Goal: Check status

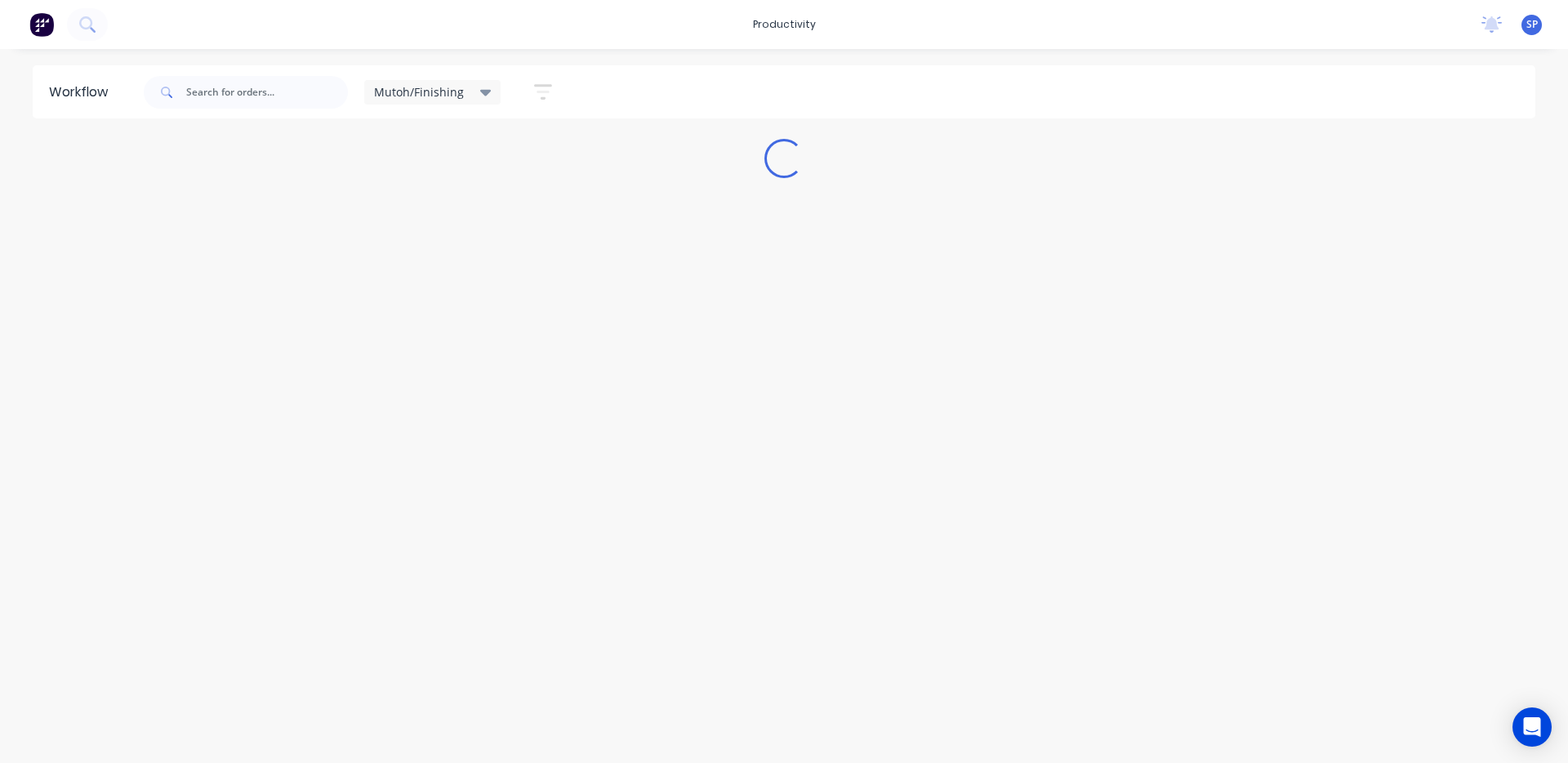
click at [480, 87] on icon at bounding box center [486, 92] width 12 height 18
click at [395, 217] on button "None" at bounding box center [463, 214] width 174 height 19
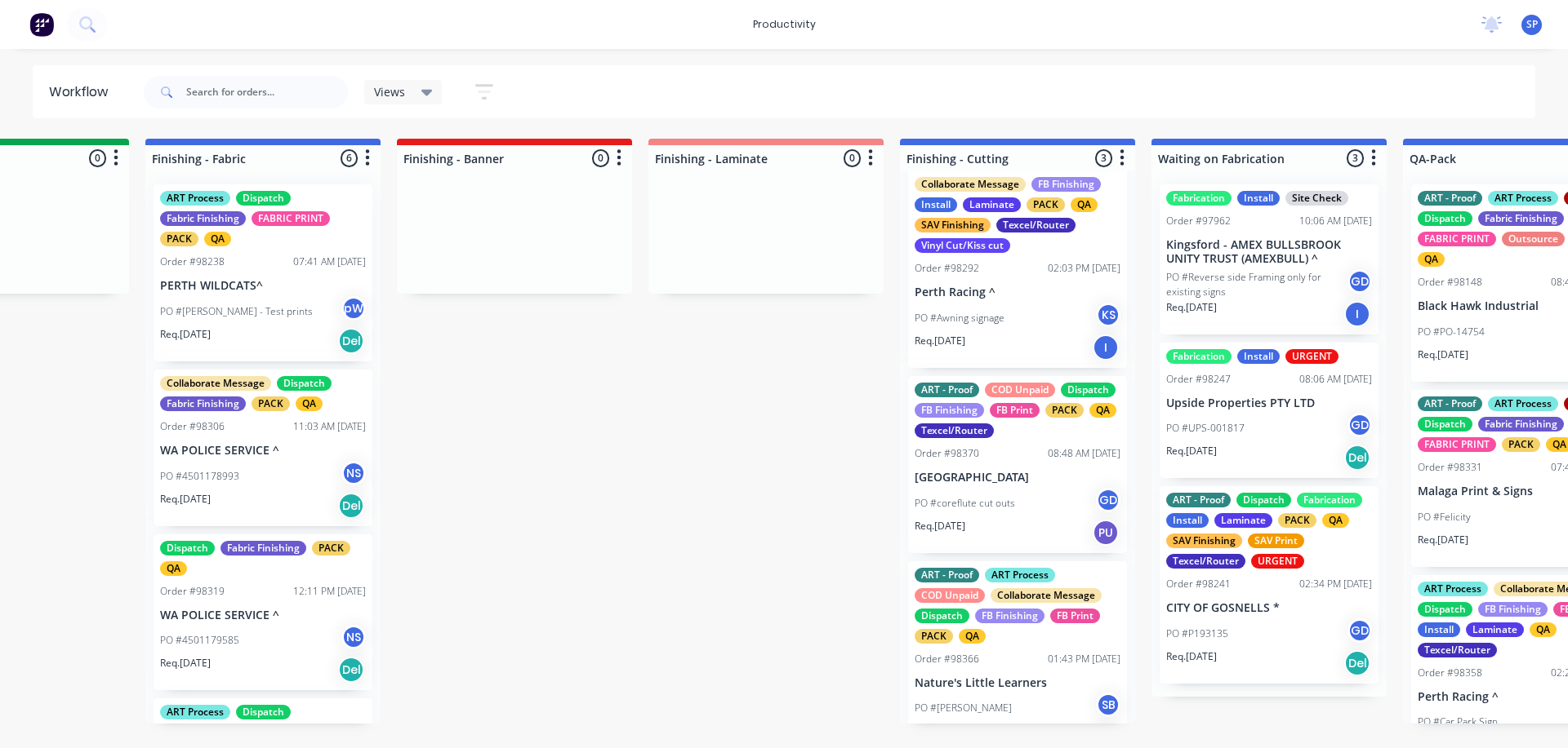
scroll to position [68, 0]
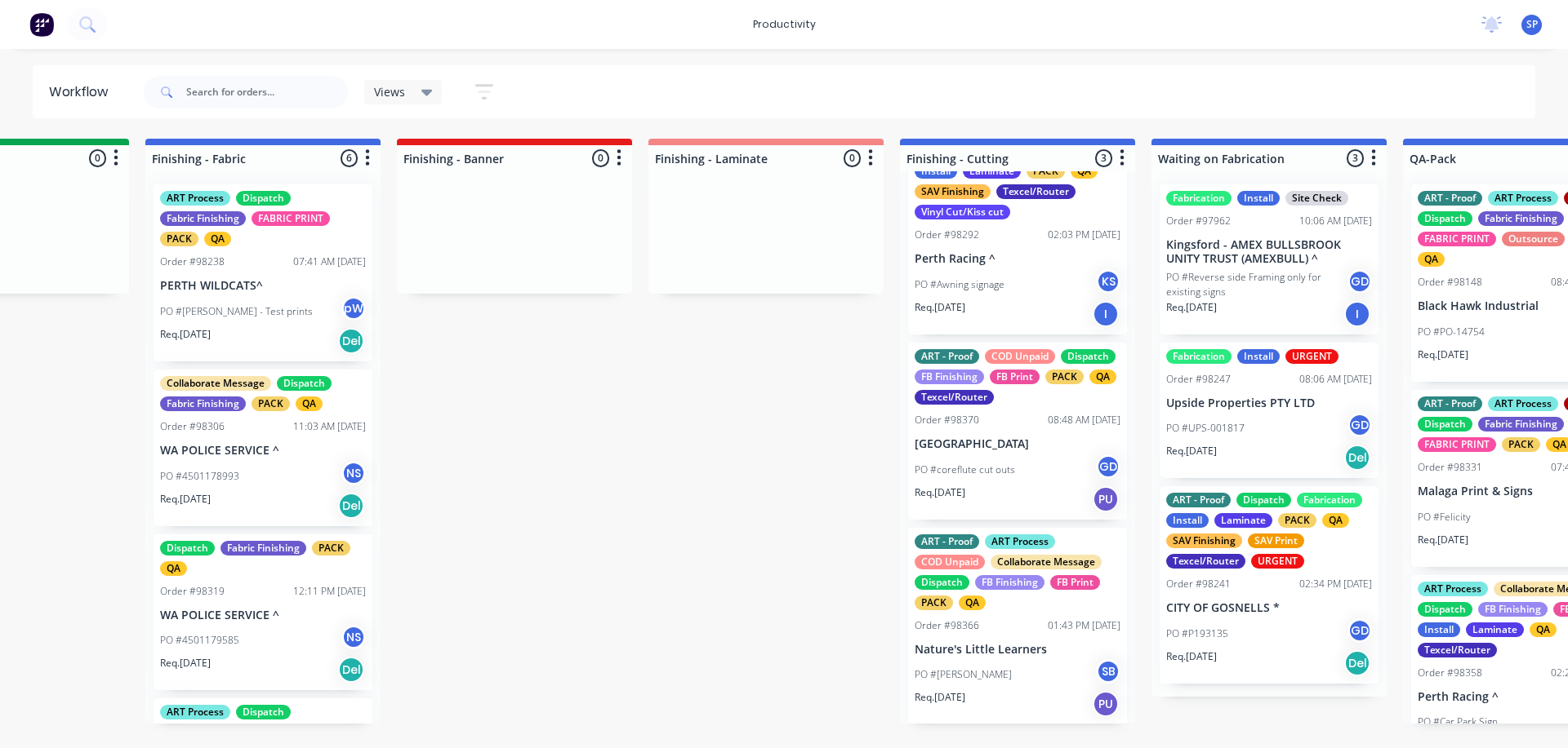
click at [987, 470] on p "PO #coreflute cut outs" at bounding box center [964, 470] width 101 height 14
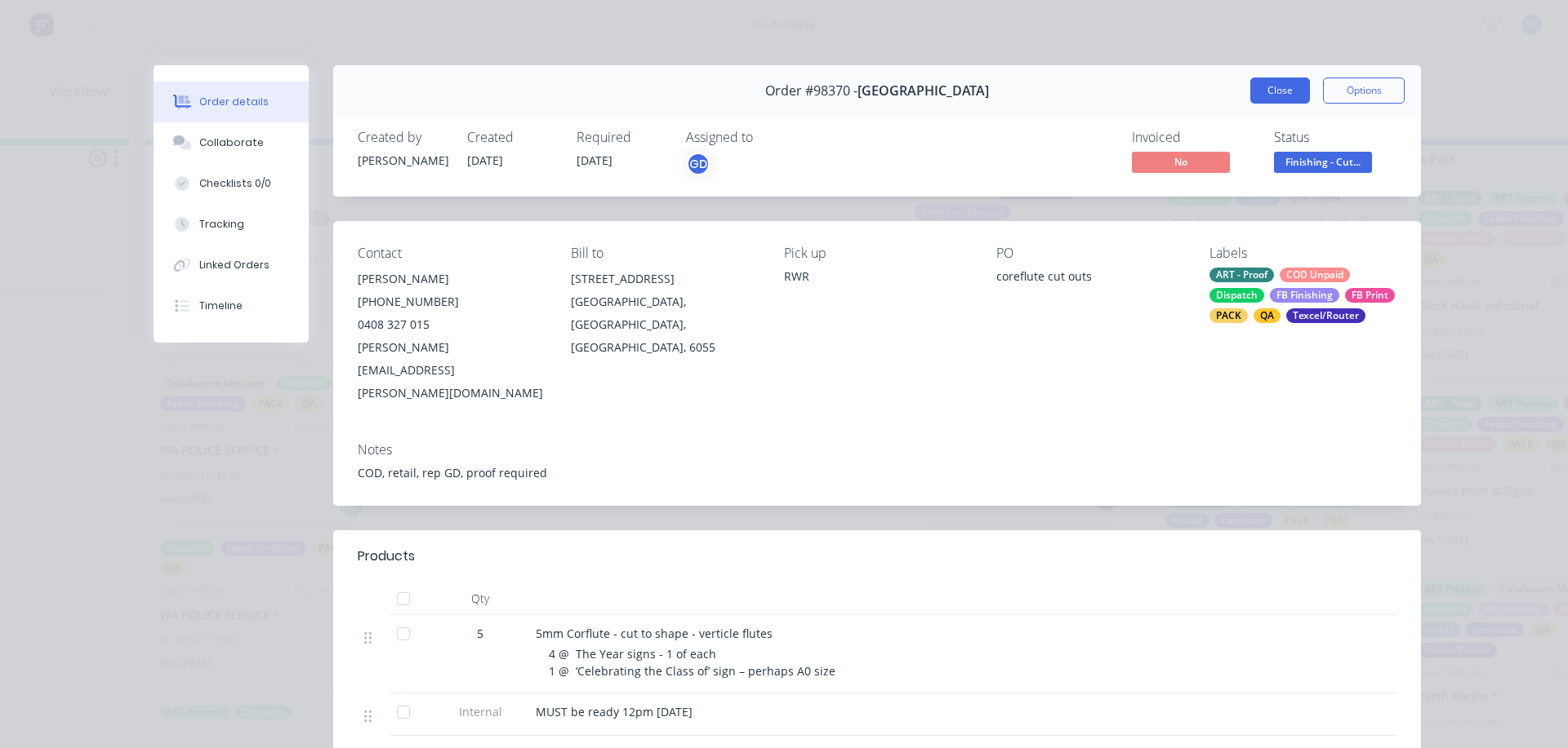
click at [1281, 89] on button "Close" at bounding box center [1280, 90] width 59 height 26
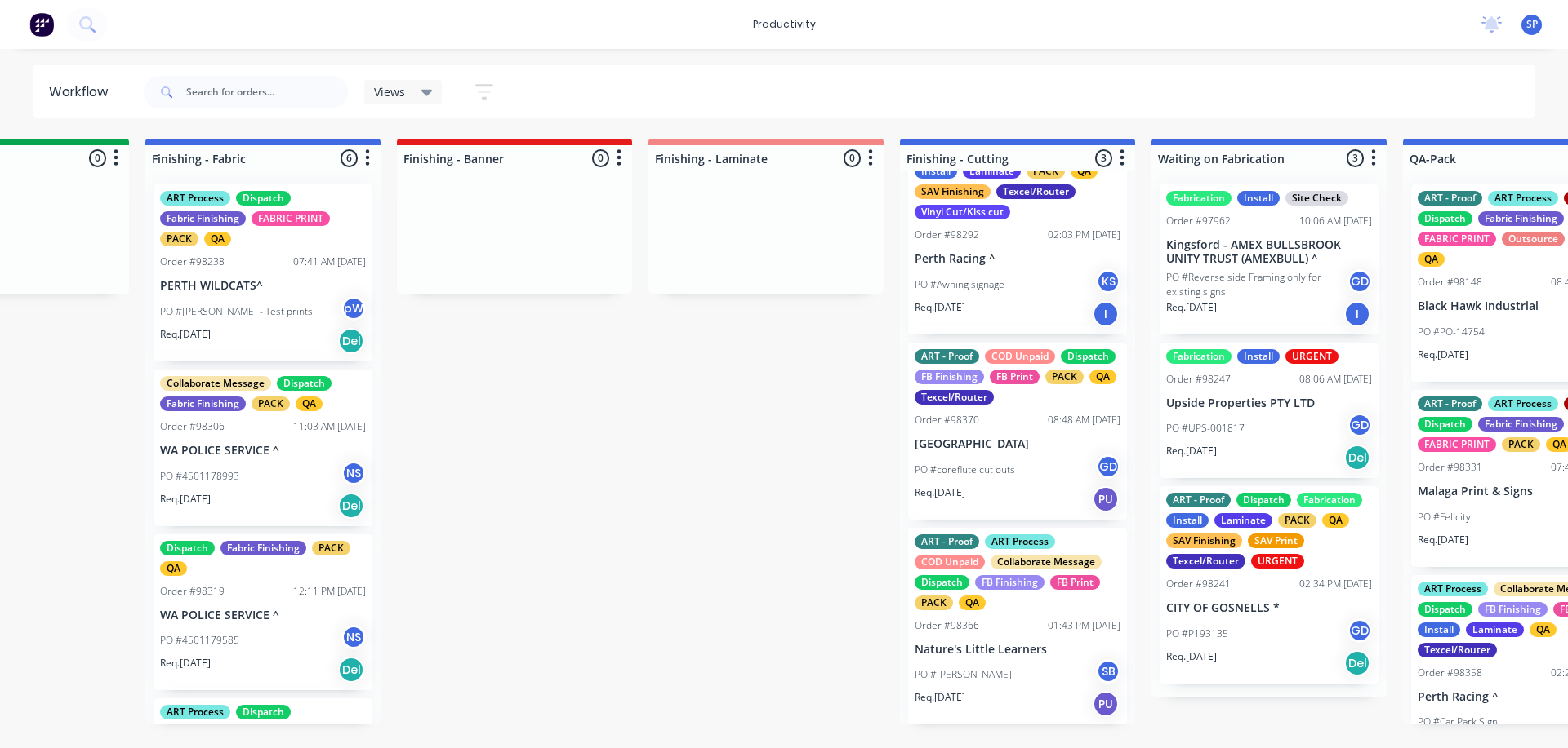
click at [986, 655] on p "Nature's Little Learners" at bounding box center [1017, 650] width 205 height 13
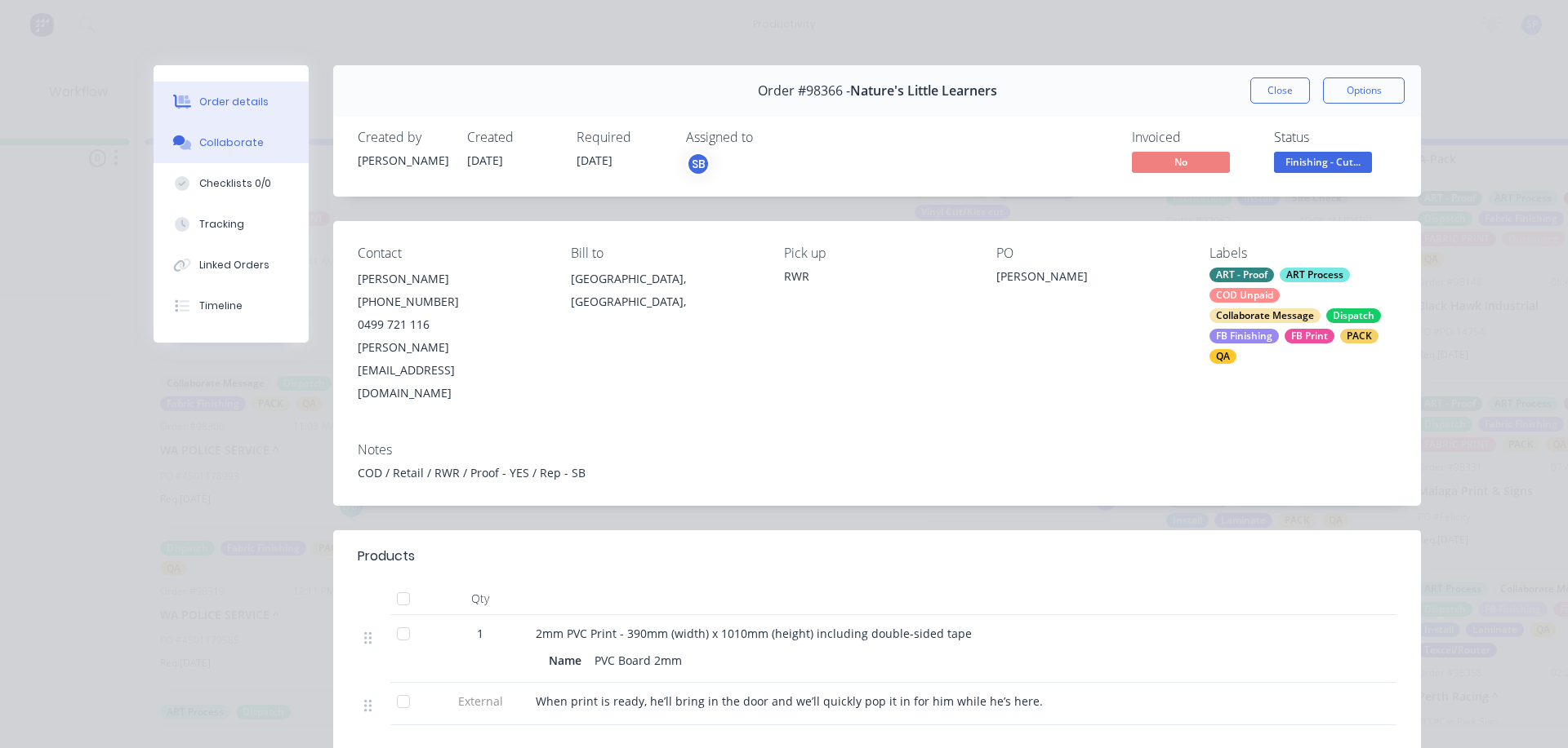
click at [220, 135] on div "Collaborate" at bounding box center [231, 142] width 64 height 14
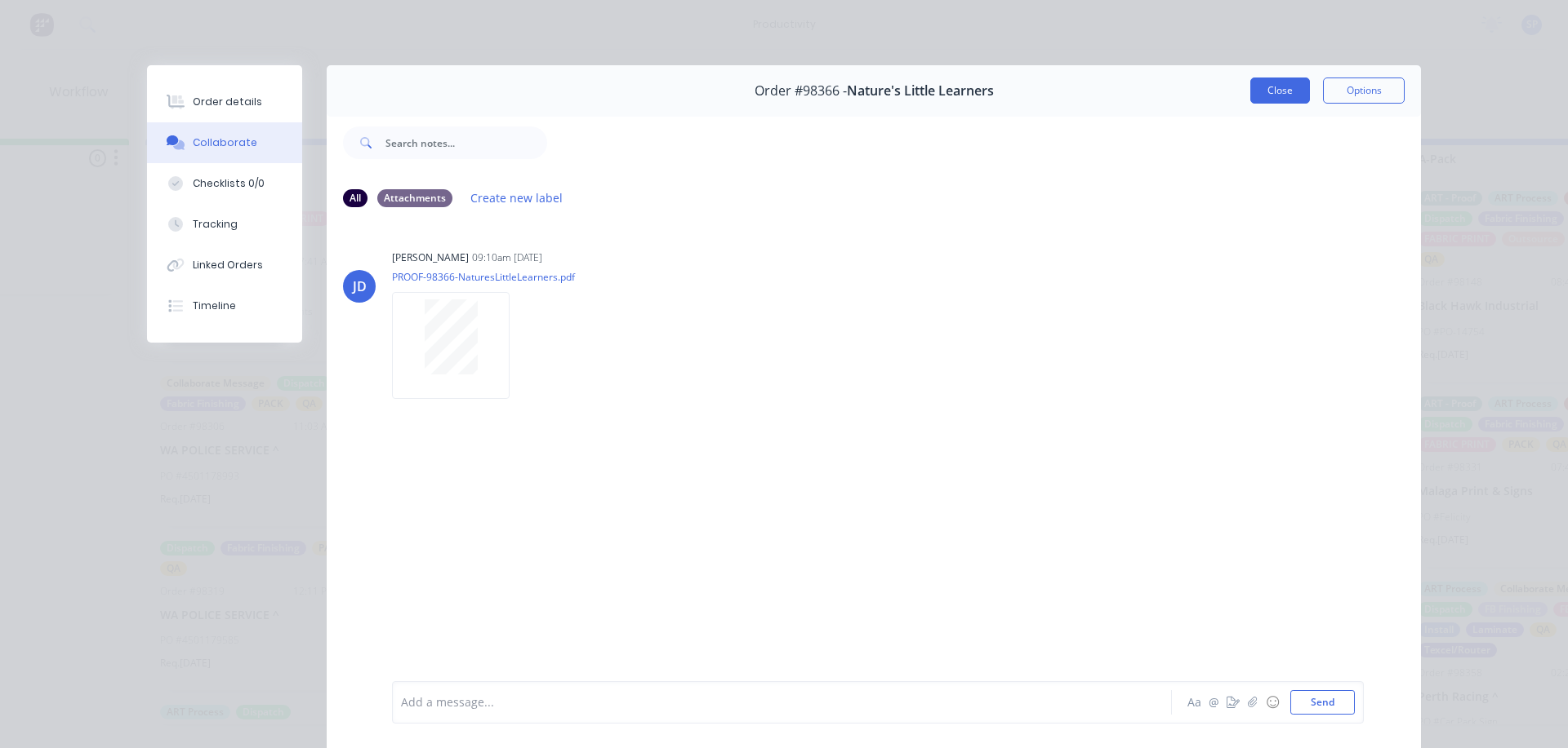
click at [1292, 85] on button "Close" at bounding box center [1280, 90] width 59 height 26
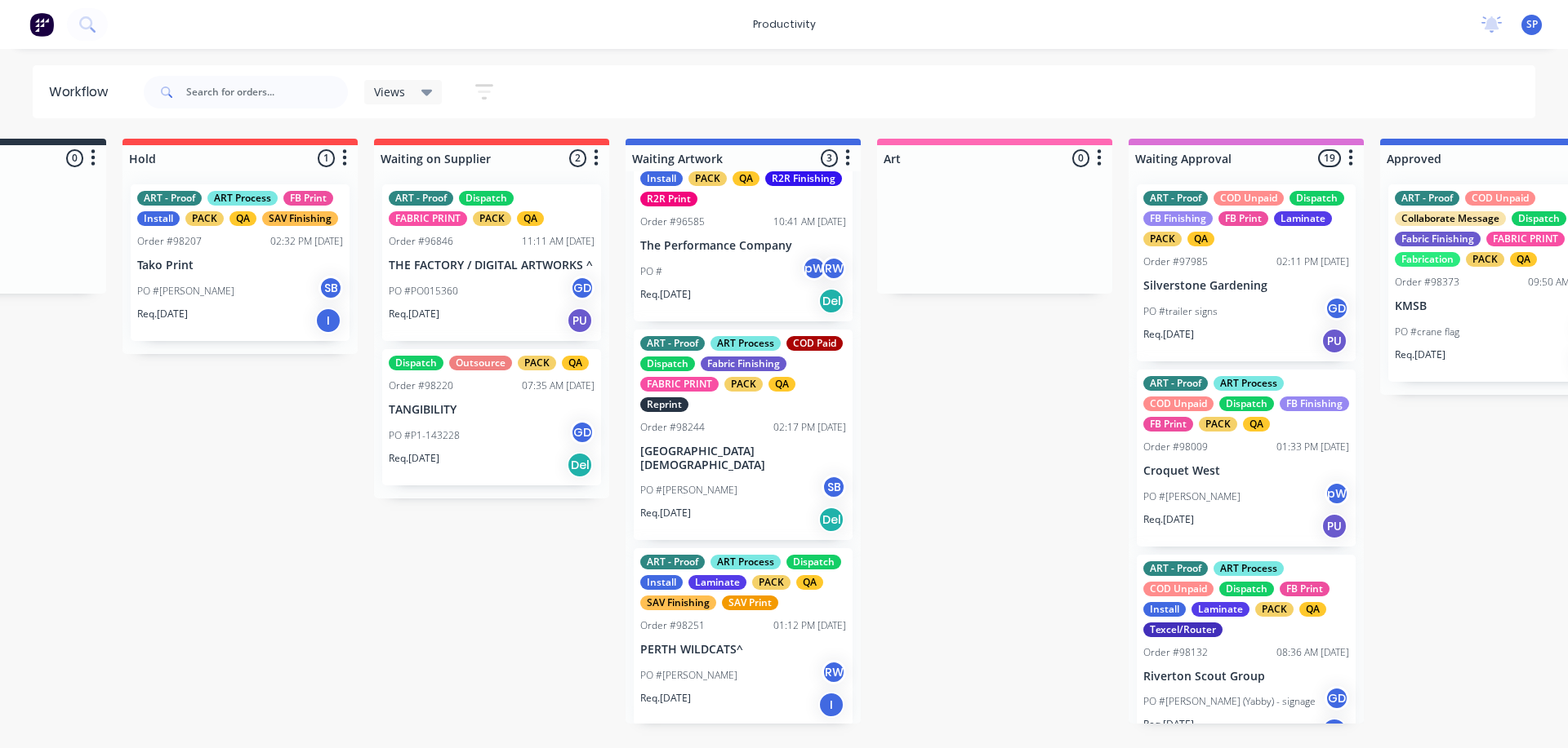
scroll to position [61, 0]
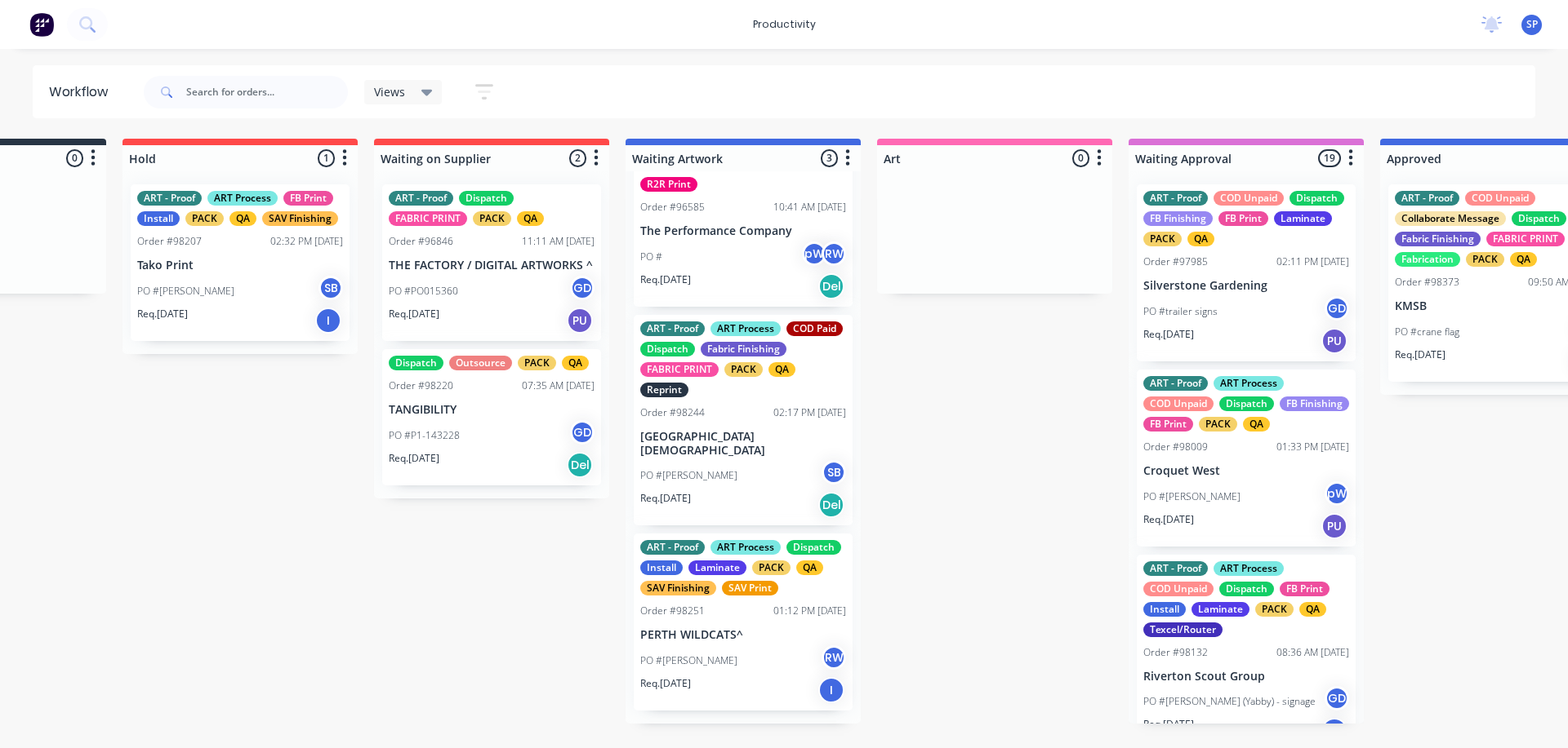
click at [701, 677] on div "PO #[PERSON_NAME] RW" at bounding box center [743, 661] width 205 height 31
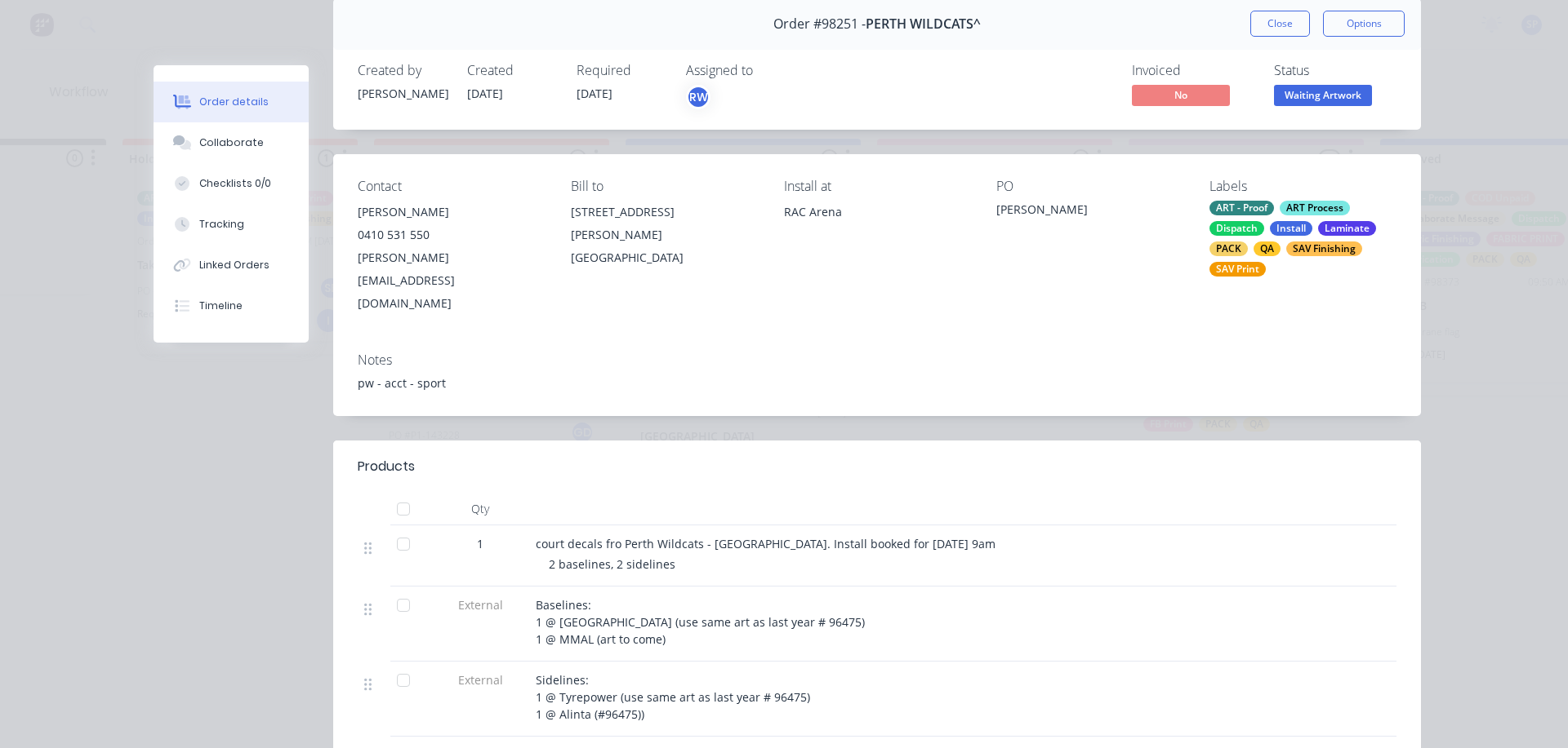
scroll to position [0, 0]
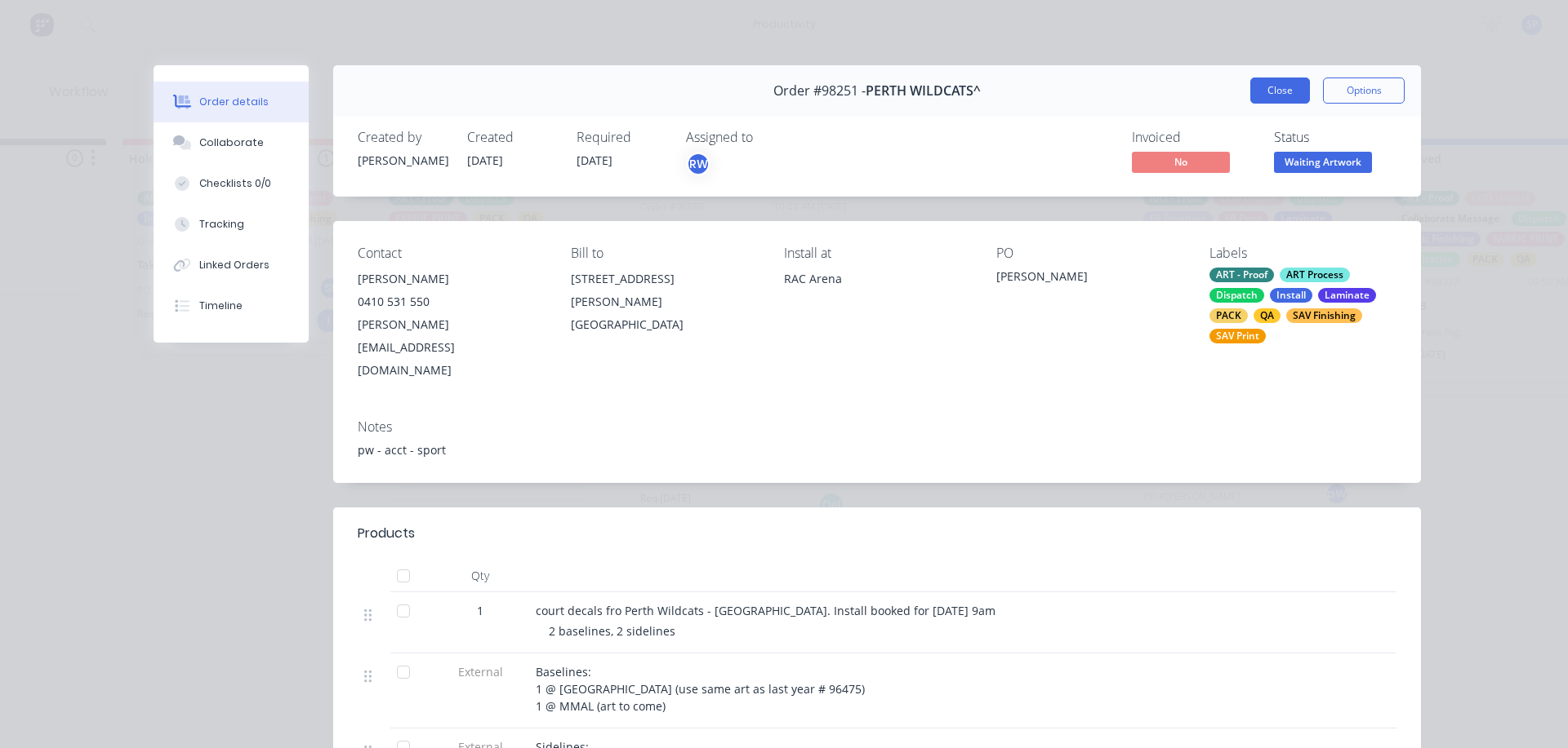
click at [1281, 82] on button "Close" at bounding box center [1280, 90] width 59 height 26
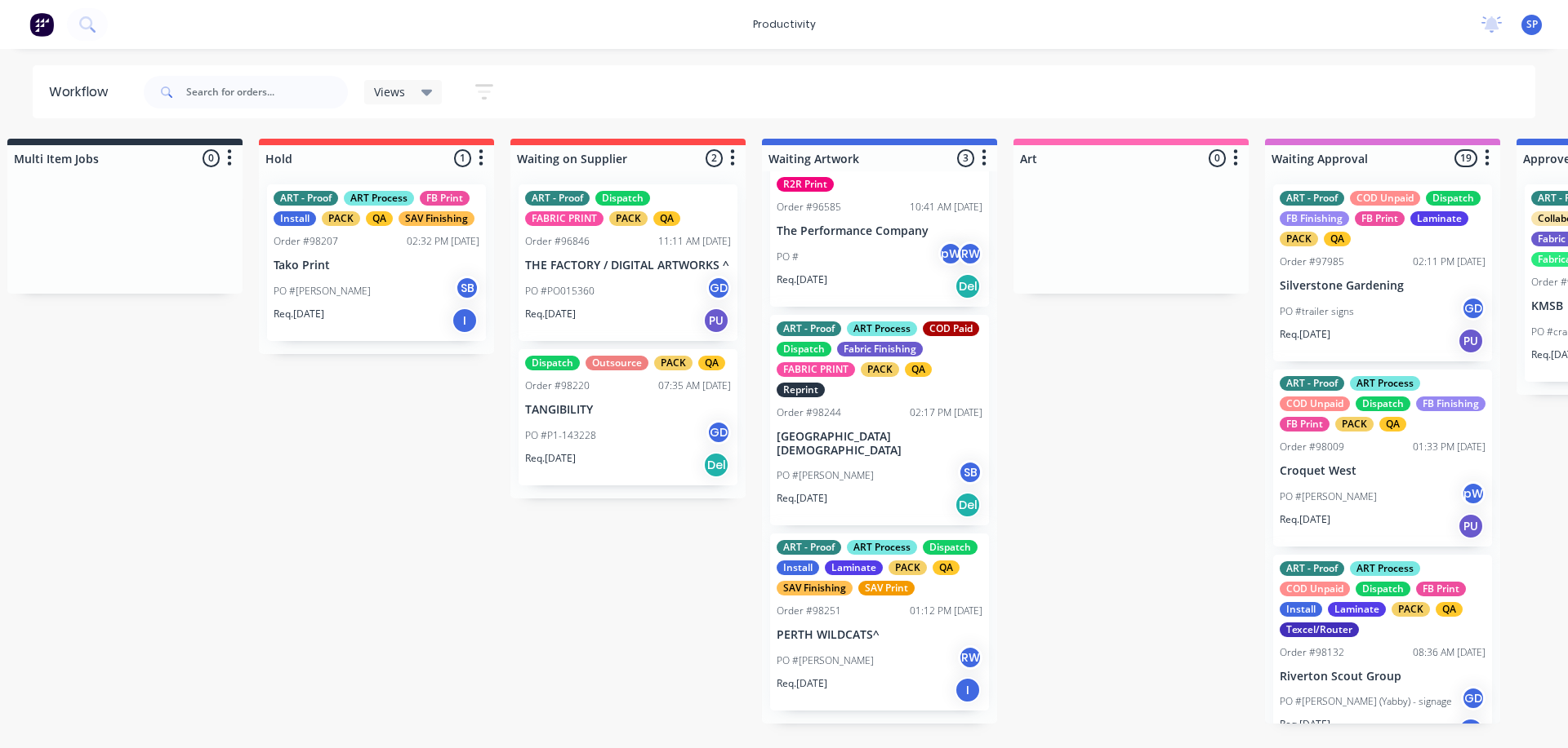
scroll to position [0, 589]
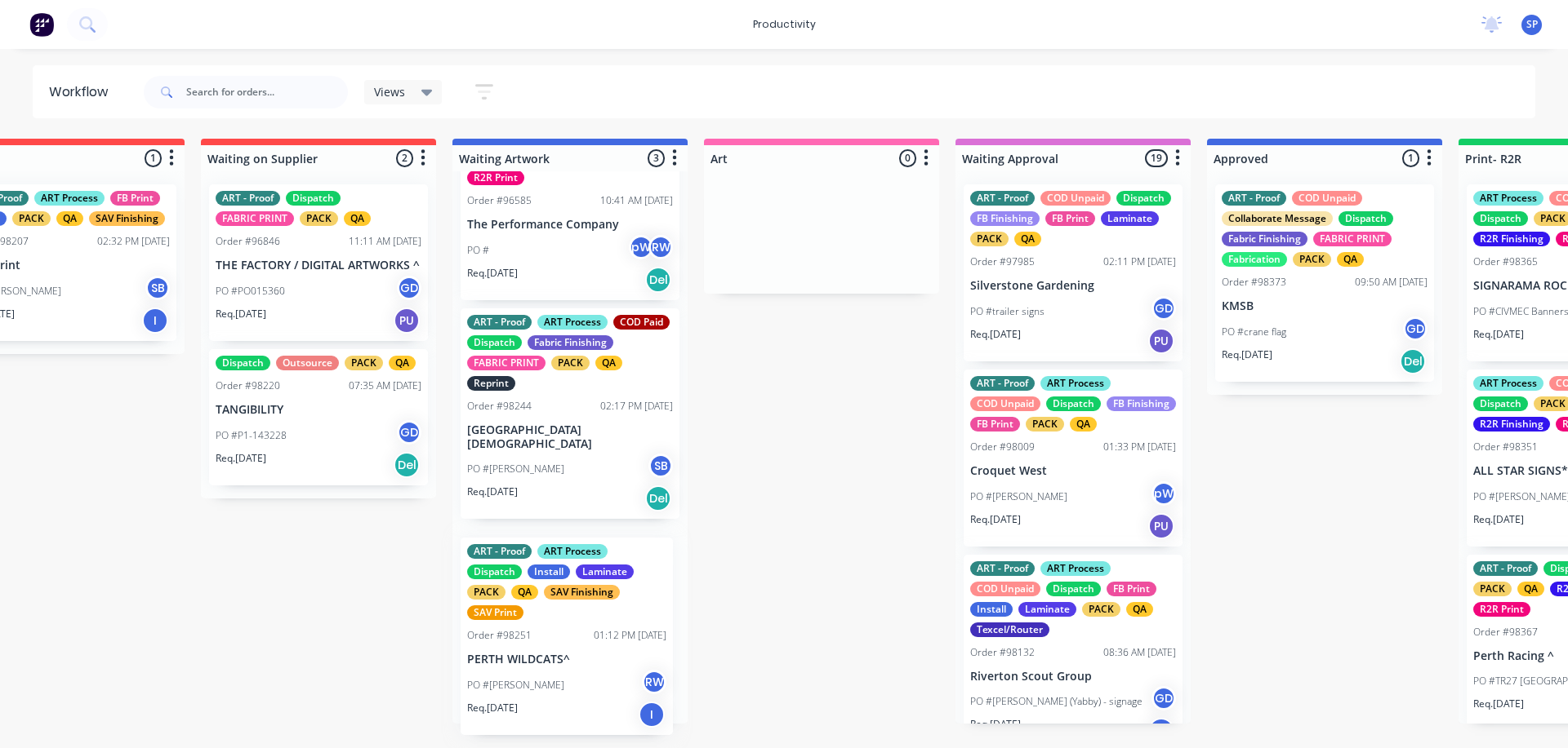
drag, startPoint x: 548, startPoint y: 637, endPoint x: 554, endPoint y: 648, distance: 12.5
click at [554, 644] on div "ART - Proof Dispatch Fabrication Install PACK QA R2R Finishing R2R Print Order …" at bounding box center [570, 448] width 235 height 552
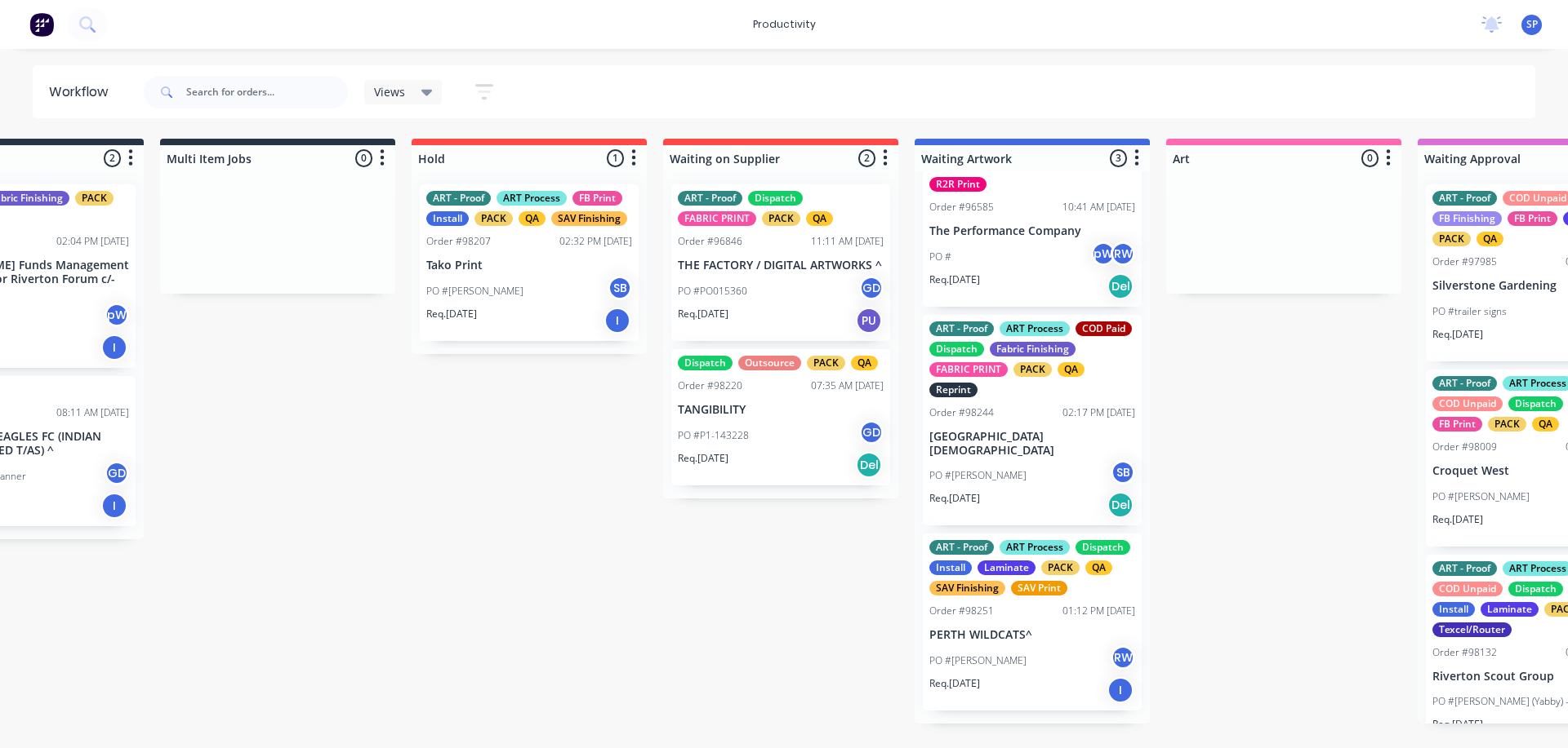
scroll to position [0, 0]
